Goal: Register for event/course

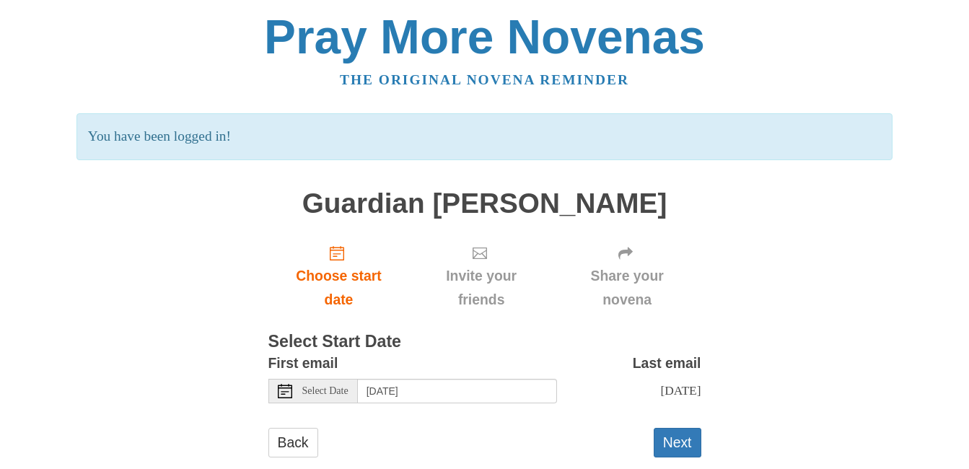
scroll to position [30, 0]
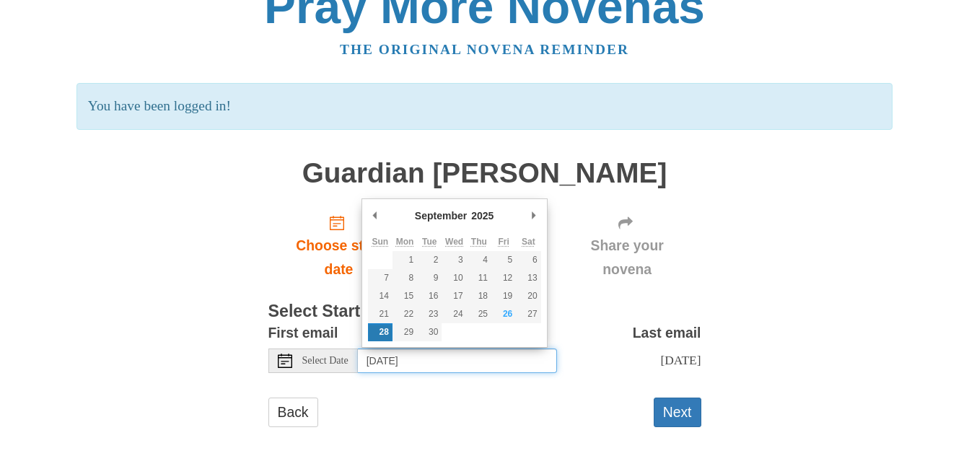
click at [500, 360] on input "Sunday, September 28th" at bounding box center [457, 361] width 199 height 25
type input "Friday, September 26th"
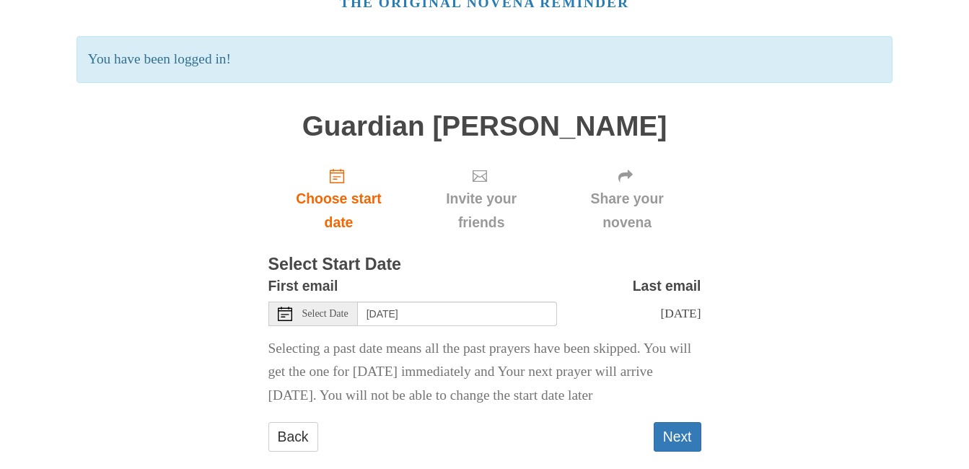
scroll to position [102, 0]
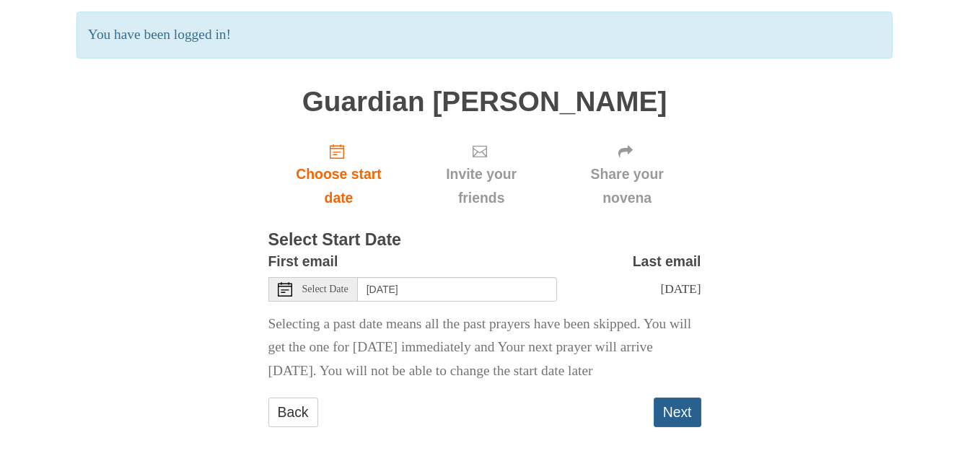
click at [685, 419] on button "Next" at bounding box center [678, 413] width 48 height 30
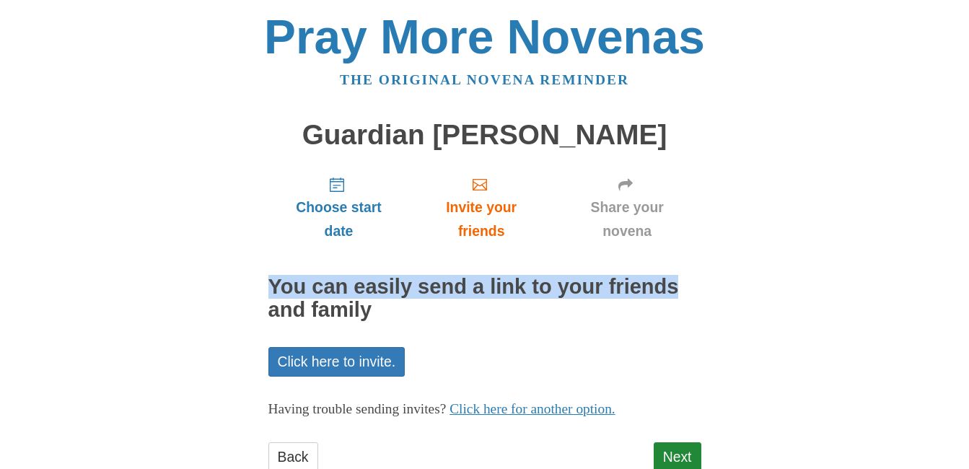
drag, startPoint x: 968, startPoint y: 205, endPoint x: 974, endPoint y: 282, distance: 77.4
click at [968, 282] on html "Pray More Novenas The original novena reminder Guardian Angel Novena Choose sta…" at bounding box center [484, 257] width 969 height 514
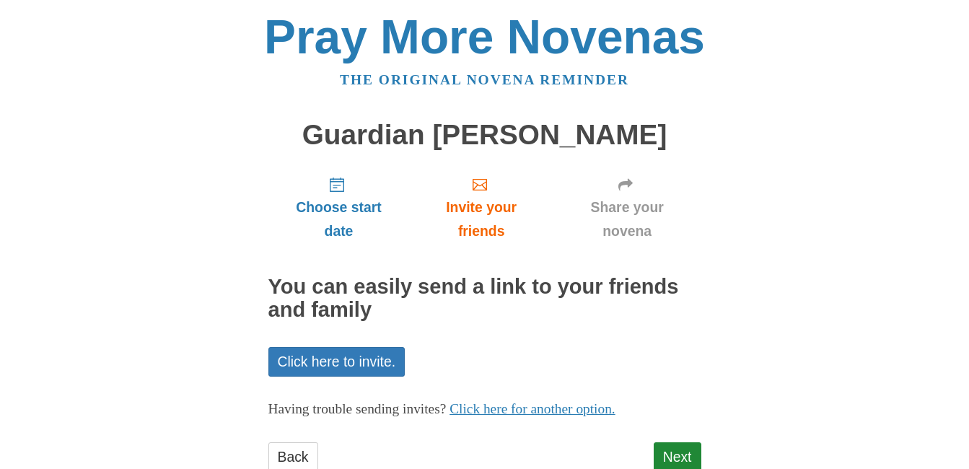
drag, startPoint x: 974, startPoint y: 282, endPoint x: 766, endPoint y: 338, distance: 215.1
click at [766, 338] on div "Pray More Novenas The original novena reminder Guardian Angel Novena Choose sta…" at bounding box center [485, 257] width 844 height 514
click at [694, 450] on link "Next" at bounding box center [678, 457] width 48 height 30
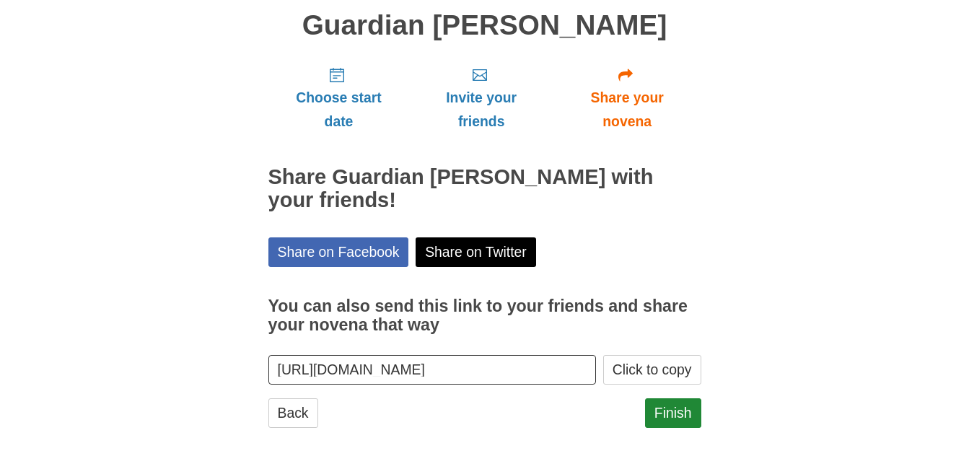
scroll to position [110, 0]
click at [674, 411] on link "Finish" at bounding box center [673, 413] width 56 height 30
